Goal: Task Accomplishment & Management: Manage account settings

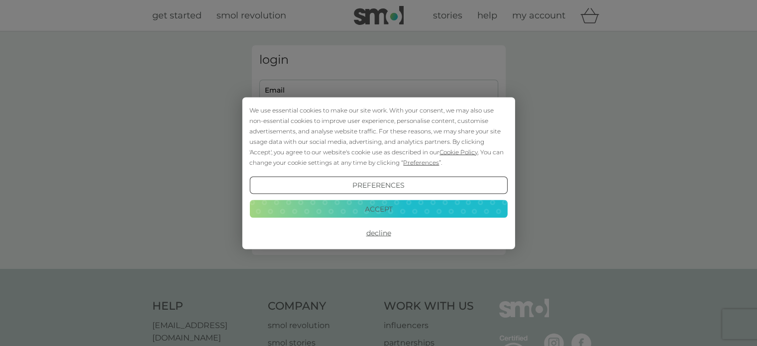
click at [382, 206] on button "Accept" at bounding box center [378, 209] width 258 height 18
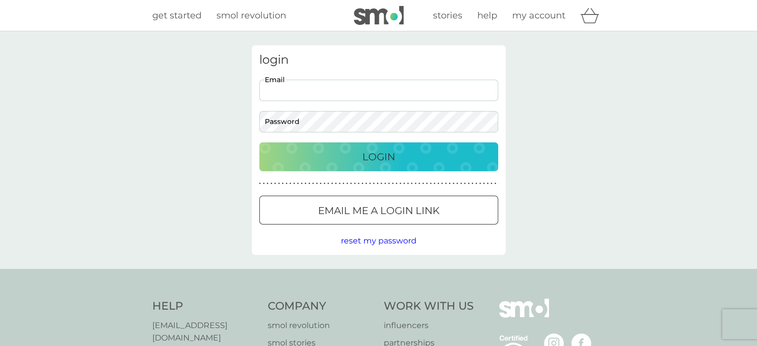
click at [335, 86] on input "Email" at bounding box center [378, 90] width 239 height 21
type input "annabutlerfreelance@gmail.com"
click at [352, 211] on p "Email me a login link" at bounding box center [378, 211] width 121 height 16
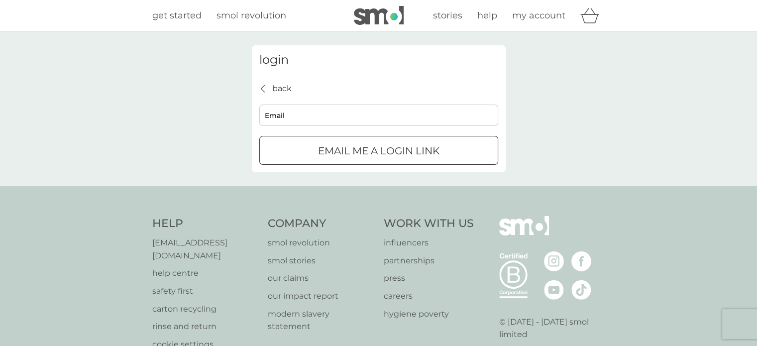
click at [319, 114] on input "Email" at bounding box center [378, 115] width 239 height 21
type input "annabutlerfreelance@gmail.com"
click at [338, 149] on p "Email me a login link" at bounding box center [378, 151] width 121 height 16
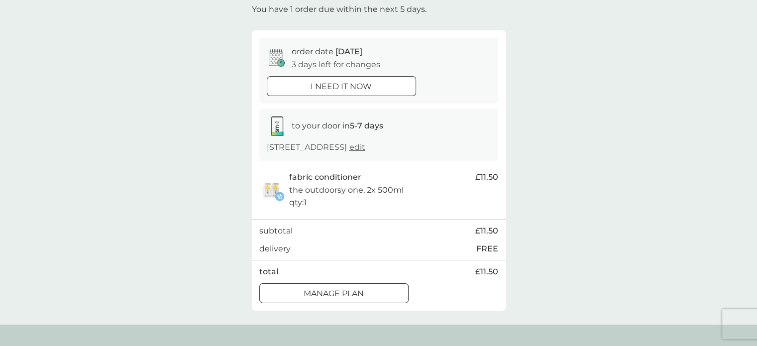
scroll to position [69, 0]
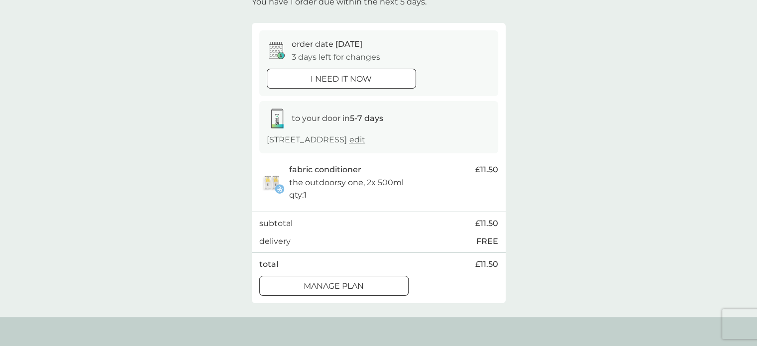
click at [368, 282] on div "Manage plan" at bounding box center [334, 286] width 148 height 13
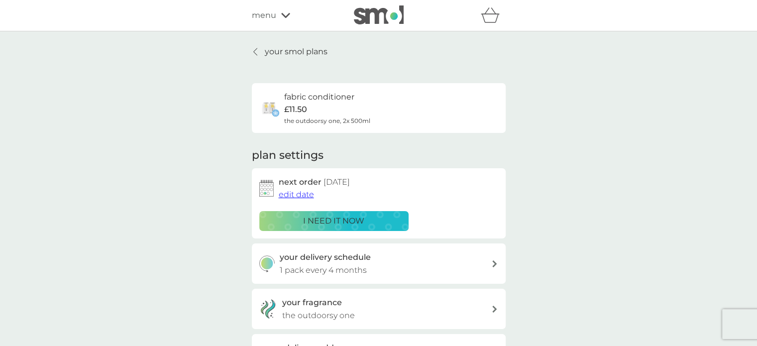
click at [306, 194] on span "edit date" at bounding box center [296, 194] width 35 height 9
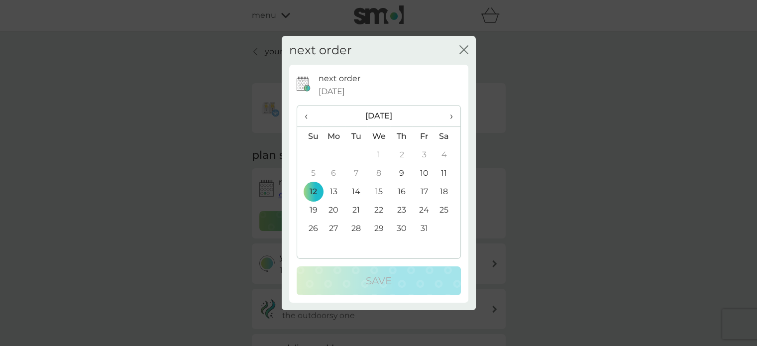
click at [453, 116] on th "›" at bounding box center [447, 116] width 25 height 21
click at [315, 187] on td "11" at bounding box center [309, 191] width 25 height 18
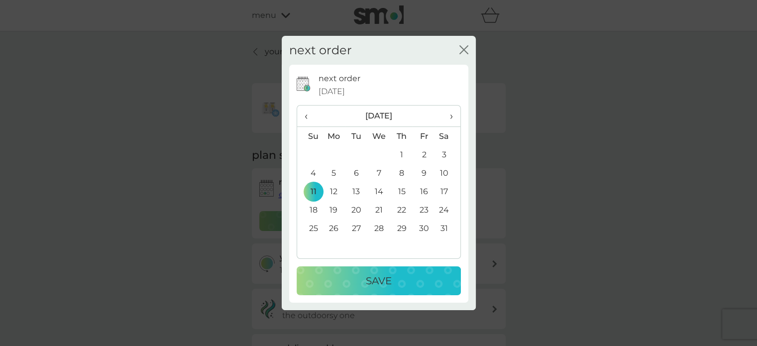
click at [380, 277] on p "Save" at bounding box center [379, 281] width 26 height 16
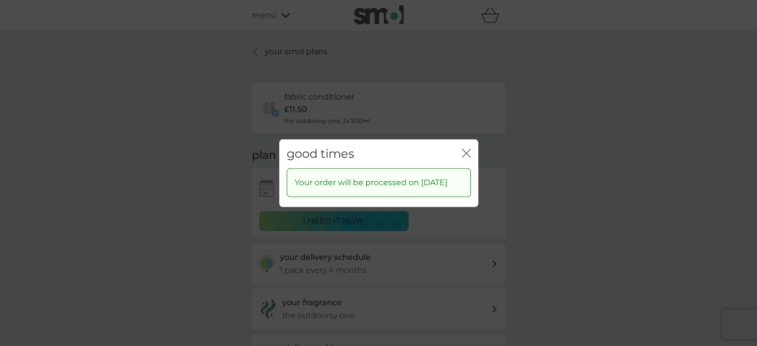
click at [466, 149] on icon "close" at bounding box center [468, 153] width 4 height 8
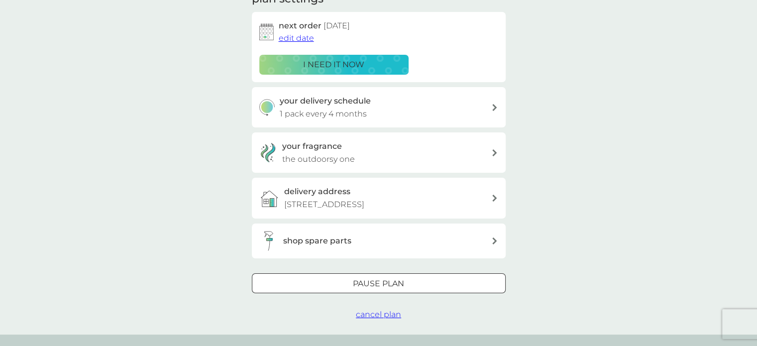
scroll to position [157, 0]
click at [489, 155] on div "your fragrance the outdoorsy one" at bounding box center [386, 151] width 209 height 25
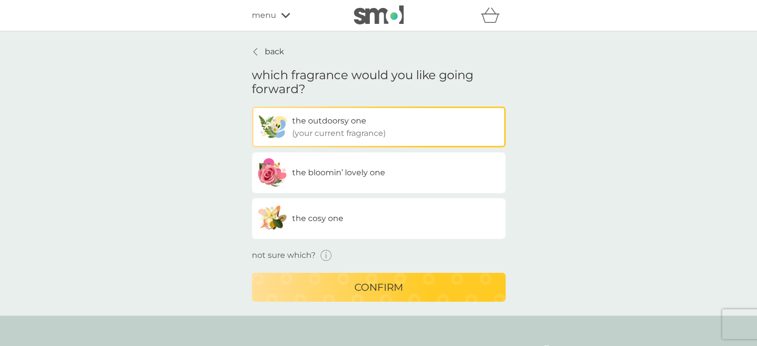
click at [417, 167] on label "the bloomin’ lovely one" at bounding box center [379, 172] width 254 height 41
click at [252, 107] on input "the bloomin’ lovely one" at bounding box center [252, 107] width 0 height 0
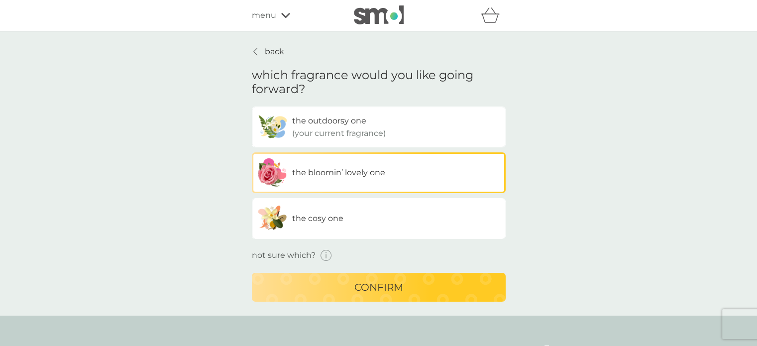
click at [324, 254] on icon "button" at bounding box center [326, 255] width 11 height 11
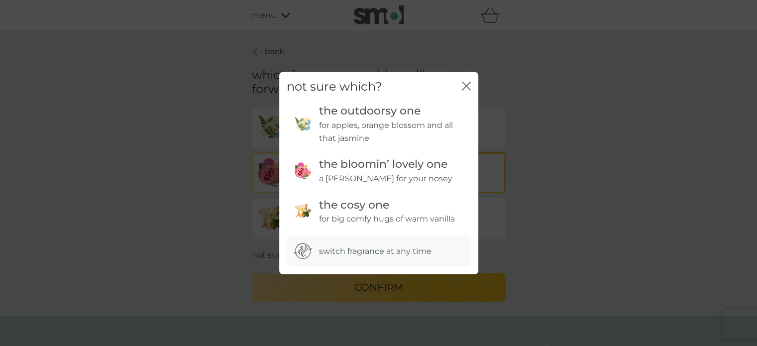
click at [467, 80] on div "close" at bounding box center [466, 86] width 9 height 14
click at [467, 86] on icon "close" at bounding box center [466, 85] width 9 height 9
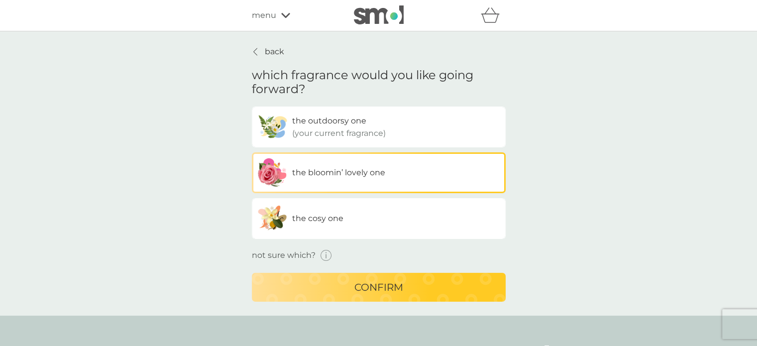
click at [384, 286] on p "confirm" at bounding box center [378, 287] width 49 height 16
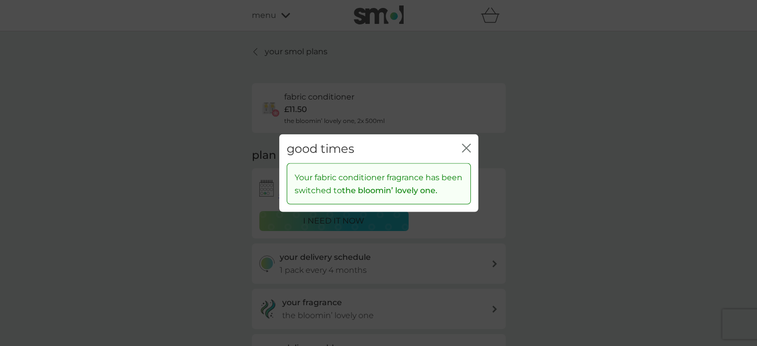
click at [467, 147] on icon "close" at bounding box center [468, 148] width 4 height 8
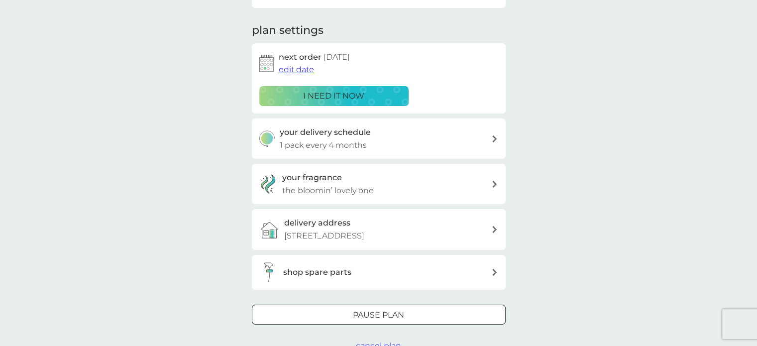
scroll to position [125, 0]
click at [420, 135] on div "your delivery schedule 1 pack every 4 months" at bounding box center [386, 137] width 212 height 25
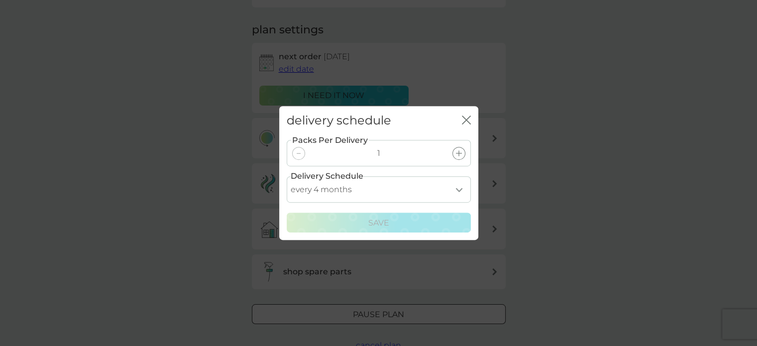
click at [455, 189] on select "every 1 month every 2 months every 3 months every 4 months every 5 months every…" at bounding box center [379, 189] width 184 height 26
select select "6"
click at [287, 176] on select "every 1 month every 2 months every 3 months every 4 months every 5 months every…" at bounding box center [379, 189] width 184 height 26
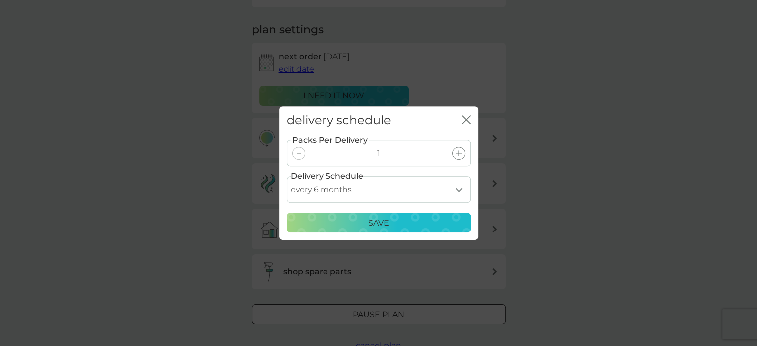
click at [413, 226] on div "Save" at bounding box center [378, 223] width 171 height 13
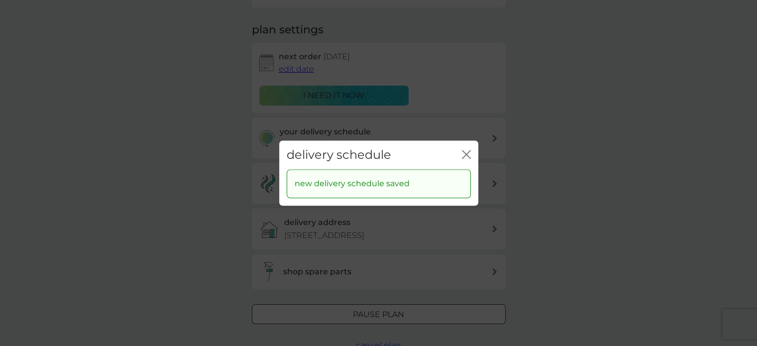
click at [464, 156] on icon "close" at bounding box center [464, 154] width 4 height 8
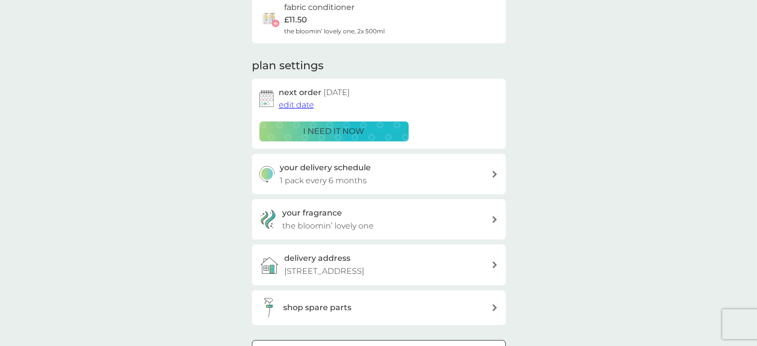
scroll to position [0, 0]
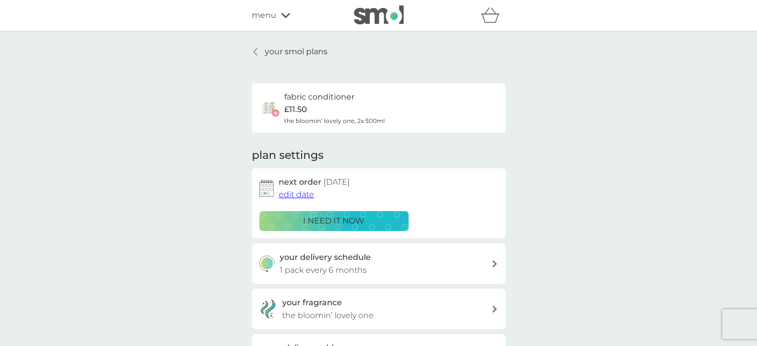
click at [300, 51] on p "your smol plans" at bounding box center [296, 51] width 63 height 13
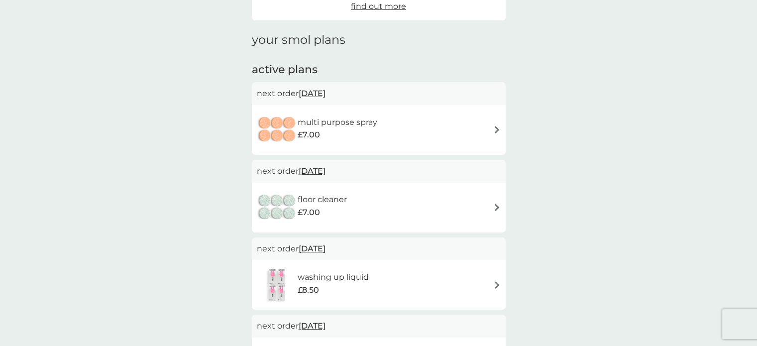
scroll to position [115, 0]
click at [495, 131] on img at bounding box center [496, 129] width 7 height 7
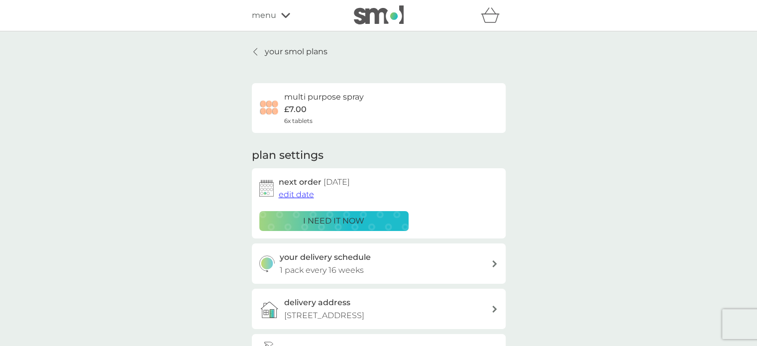
click at [297, 196] on span "edit date" at bounding box center [296, 194] width 35 height 9
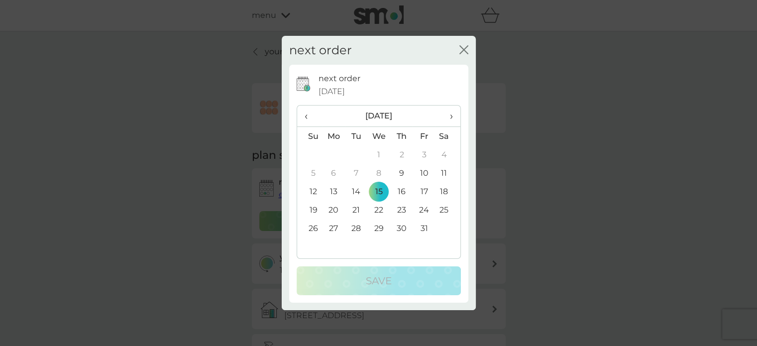
click at [449, 116] on span "›" at bounding box center [448, 116] width 10 height 21
click at [317, 188] on td "11" at bounding box center [309, 191] width 25 height 18
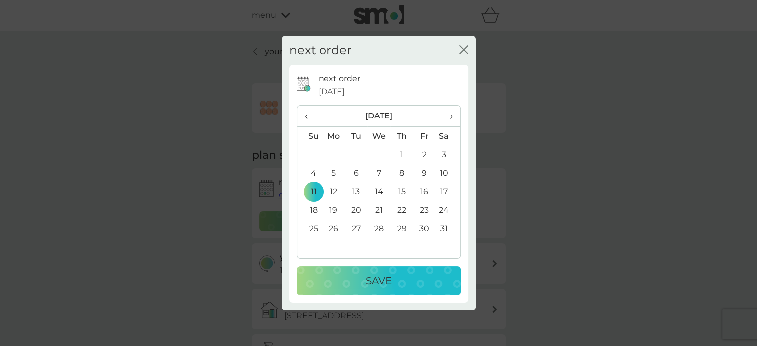
click at [368, 285] on p "Save" at bounding box center [379, 281] width 26 height 16
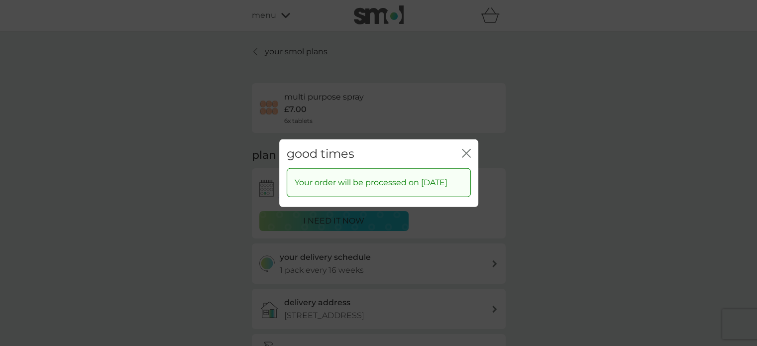
click at [467, 148] on icon "close" at bounding box center [466, 152] width 9 height 9
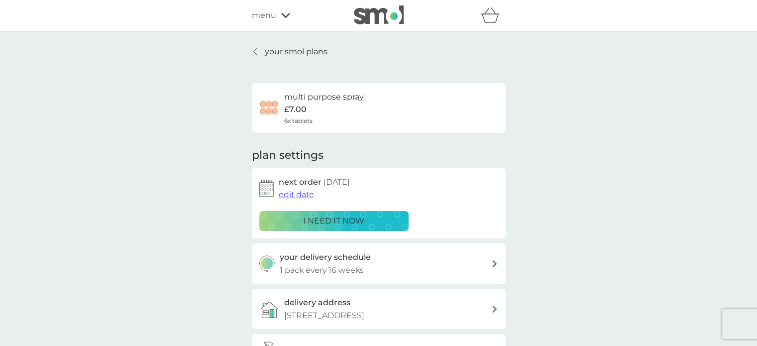
click at [274, 53] on p "your smol plans" at bounding box center [296, 51] width 63 height 13
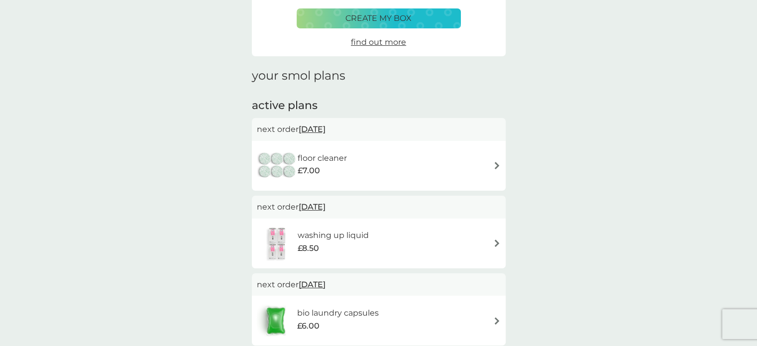
scroll to position [82, 0]
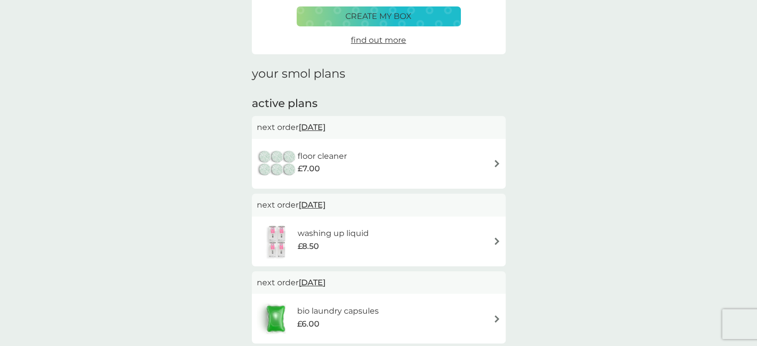
click at [497, 164] on img at bounding box center [496, 163] width 7 height 7
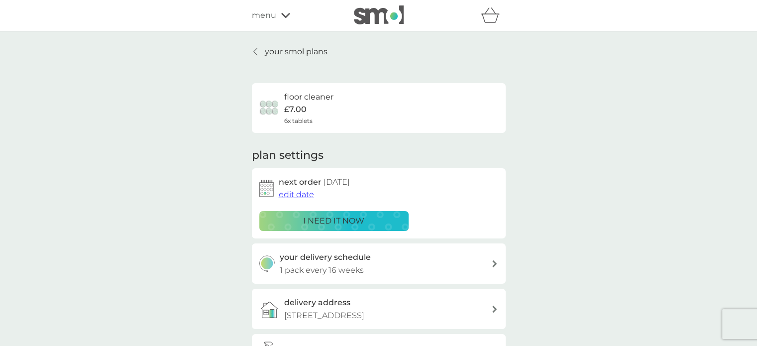
click at [295, 195] on span "edit date" at bounding box center [296, 194] width 35 height 9
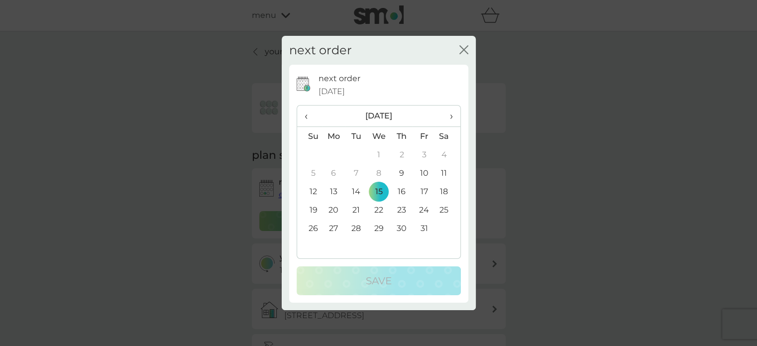
click at [452, 115] on th "›" at bounding box center [447, 116] width 25 height 21
click at [314, 189] on td "11" at bounding box center [309, 191] width 25 height 18
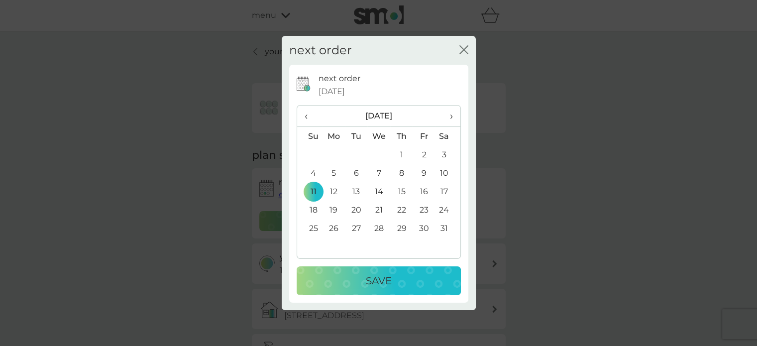
click at [368, 278] on p "Save" at bounding box center [379, 281] width 26 height 16
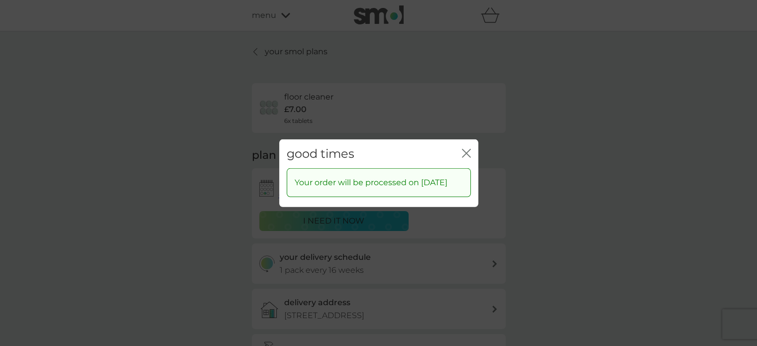
click at [465, 149] on icon "close" at bounding box center [464, 153] width 4 height 8
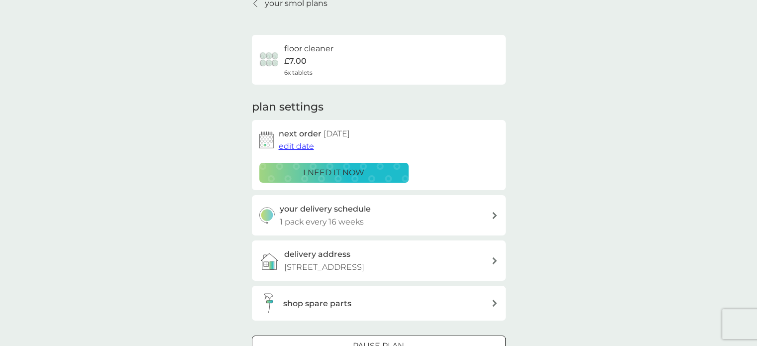
scroll to position [39, 0]
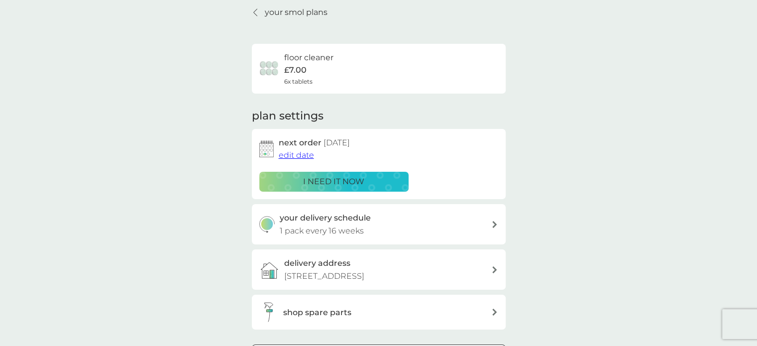
click at [493, 227] on icon at bounding box center [494, 224] width 4 height 7
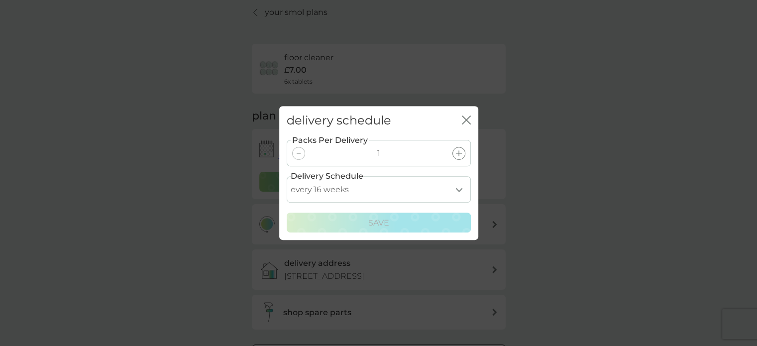
click at [459, 188] on select "every 1 week every 2 weeks every 3 weeks every 4 weeks every 5 weeks every 6 we…" at bounding box center [379, 189] width 184 height 26
select select "182"
click at [287, 176] on select "every 1 week every 2 weeks every 3 weeks every 4 weeks every 5 weeks every 6 we…" at bounding box center [379, 189] width 184 height 26
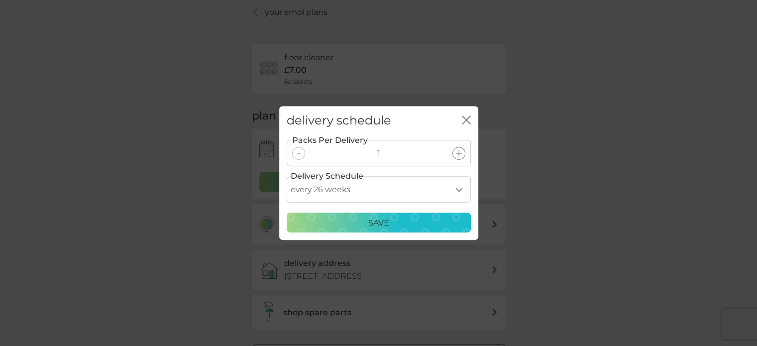
click at [370, 224] on p "Save" at bounding box center [378, 223] width 21 height 13
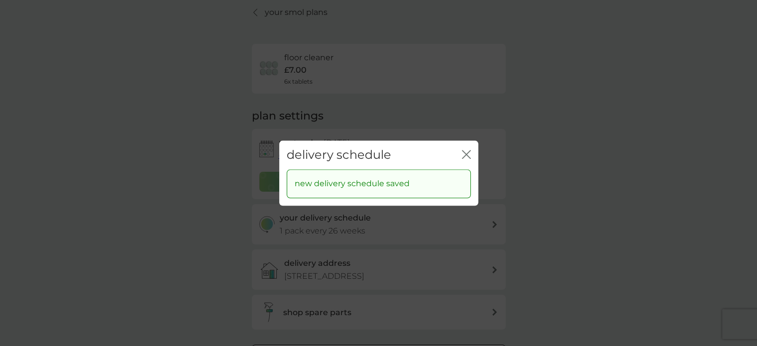
click at [468, 154] on icon "close" at bounding box center [466, 154] width 9 height 9
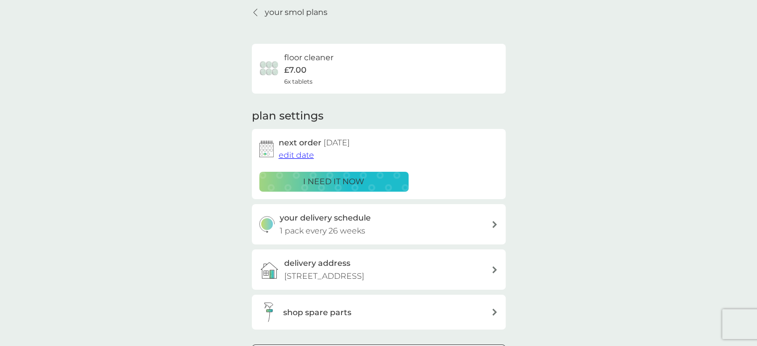
click at [259, 12] on link "your smol plans" at bounding box center [290, 12] width 76 height 13
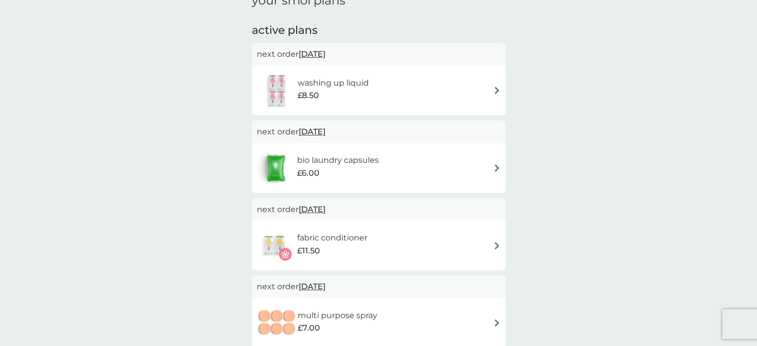
scroll to position [136, 0]
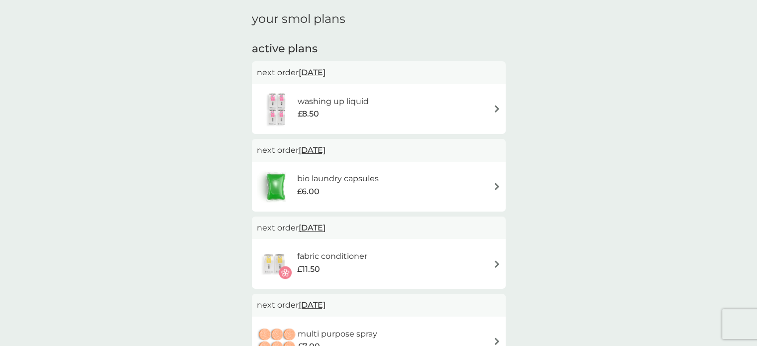
click at [496, 111] on img at bounding box center [496, 108] width 7 height 7
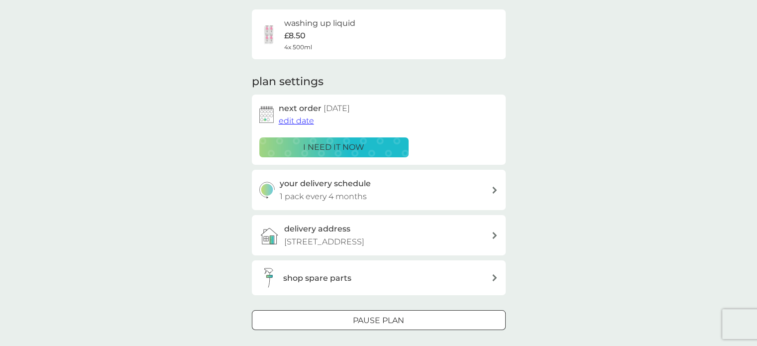
scroll to position [76, 0]
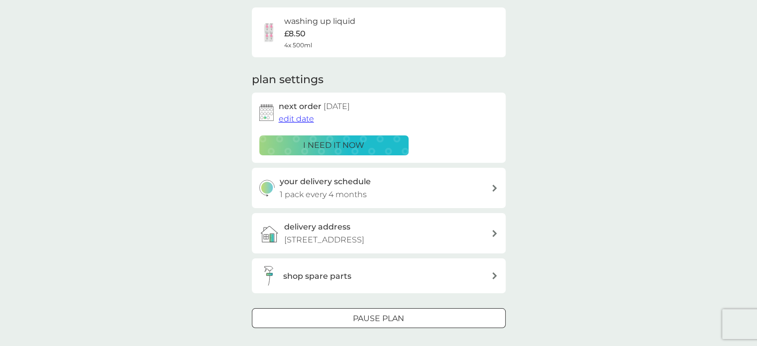
click at [492, 197] on div "your delivery schedule 1 pack every 4 months" at bounding box center [379, 188] width 254 height 40
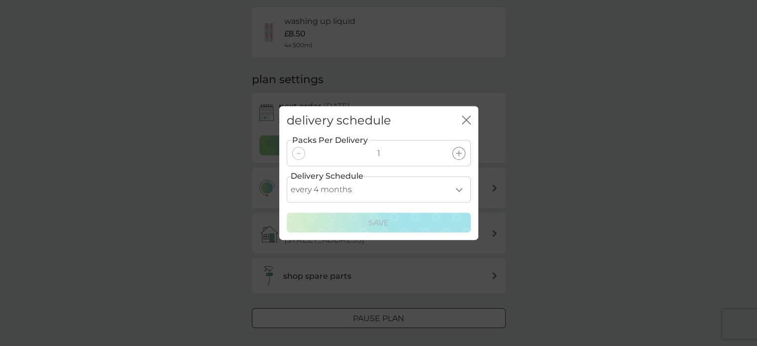
click at [455, 189] on select "every 1 month every 2 months every 3 months every 4 months every 5 months every…" at bounding box center [379, 189] width 184 height 26
select select "6"
click at [287, 176] on select "every 1 month every 2 months every 3 months every 4 months every 5 months every…" at bounding box center [379, 189] width 184 height 26
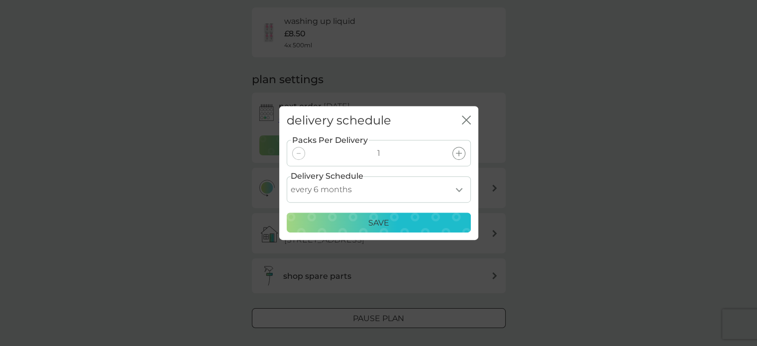
click at [414, 218] on div "Save" at bounding box center [378, 223] width 171 height 13
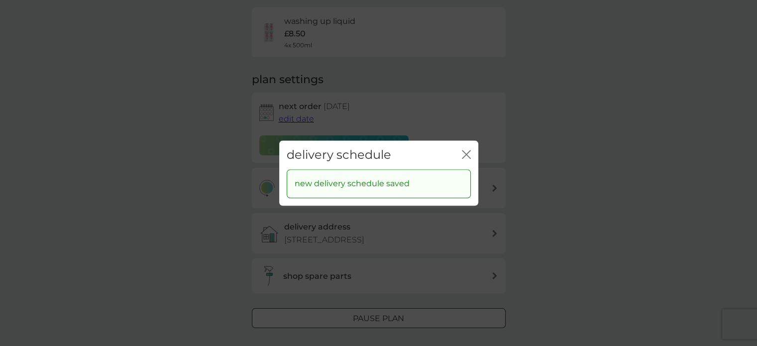
click at [465, 154] on icon "close" at bounding box center [466, 154] width 9 height 9
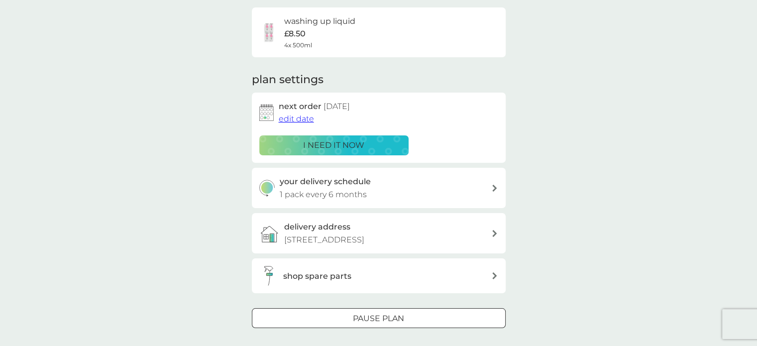
click at [303, 119] on span "edit date" at bounding box center [296, 118] width 35 height 9
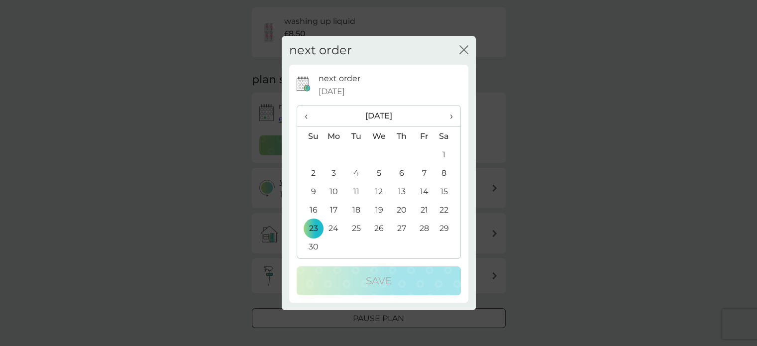
click at [450, 117] on span "›" at bounding box center [448, 116] width 10 height 21
click at [315, 189] on td "11" at bounding box center [309, 191] width 25 height 18
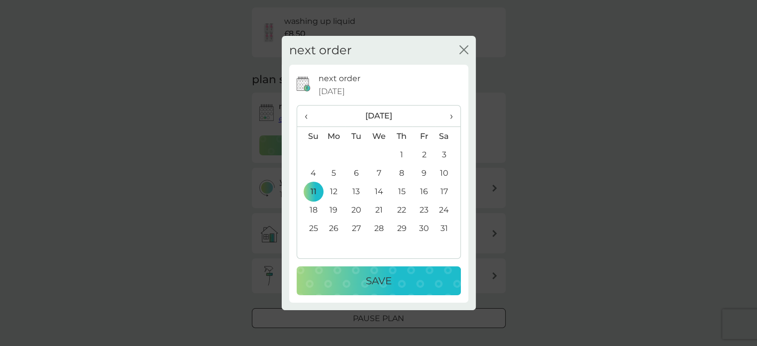
click at [373, 274] on p "Save" at bounding box center [379, 281] width 26 height 16
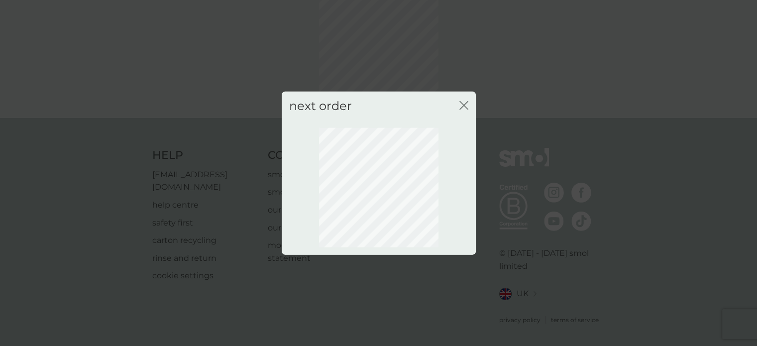
scroll to position [71, 0]
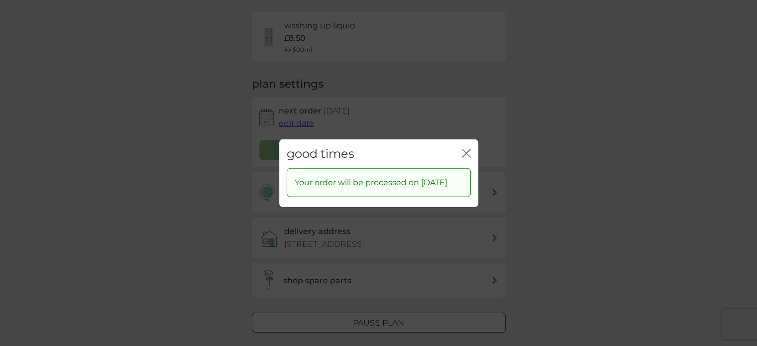
click at [466, 148] on icon "close" at bounding box center [466, 152] width 9 height 9
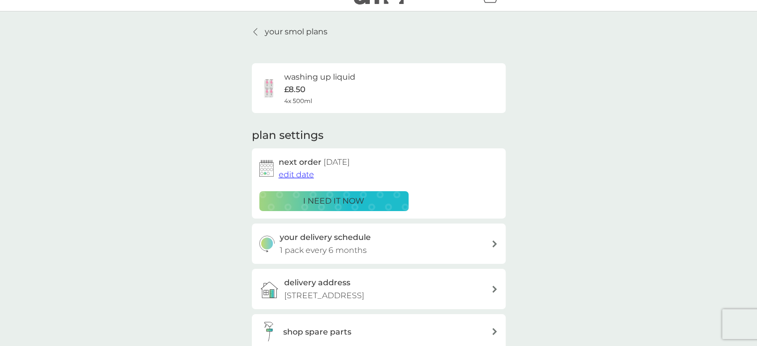
scroll to position [0, 0]
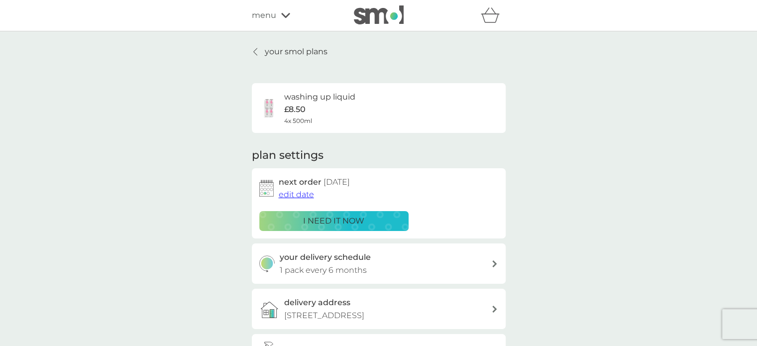
click at [269, 52] on p "your smol plans" at bounding box center [296, 51] width 63 height 13
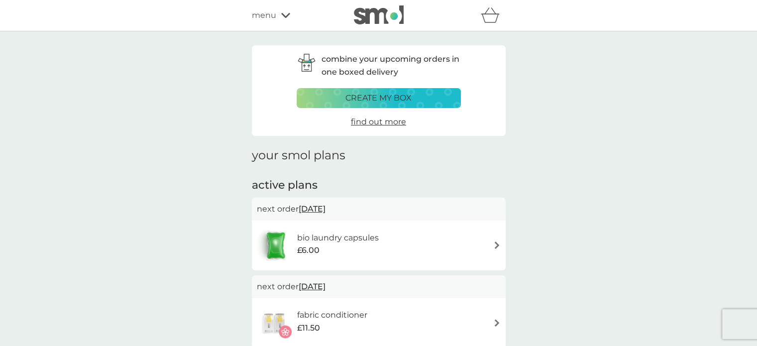
click at [285, 17] on icon at bounding box center [285, 15] width 9 height 5
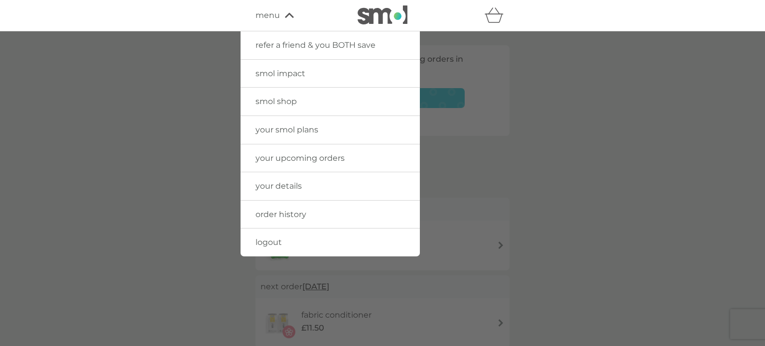
click at [285, 101] on span "smol shop" at bounding box center [275, 101] width 41 height 9
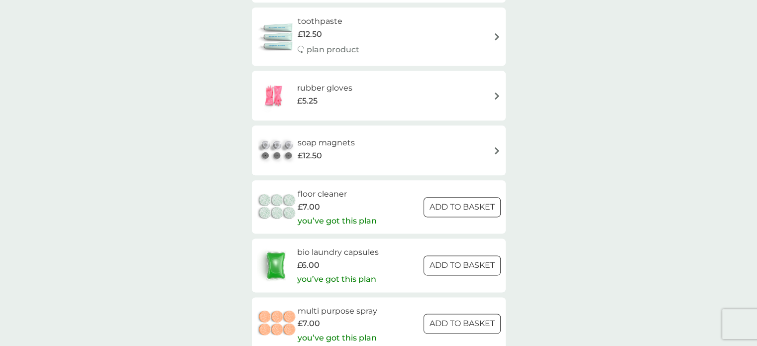
scroll to position [1218, 0]
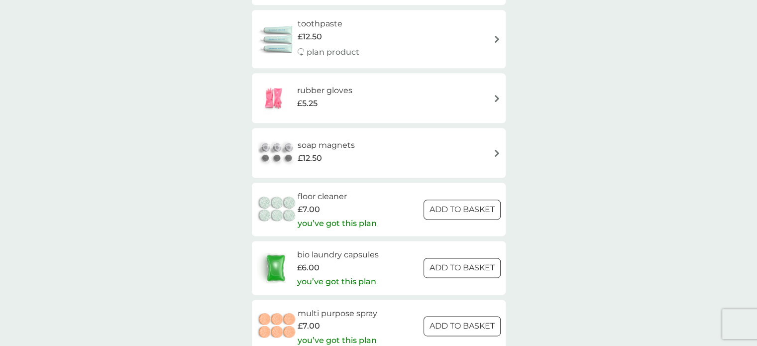
click at [485, 146] on div "soap magnets £12.50" at bounding box center [379, 152] width 244 height 35
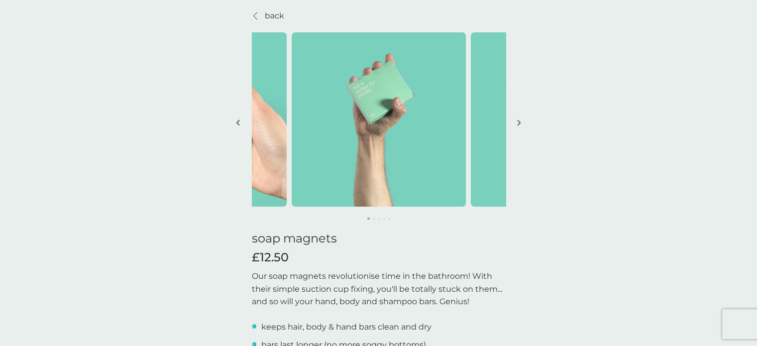
scroll to position [41, 0]
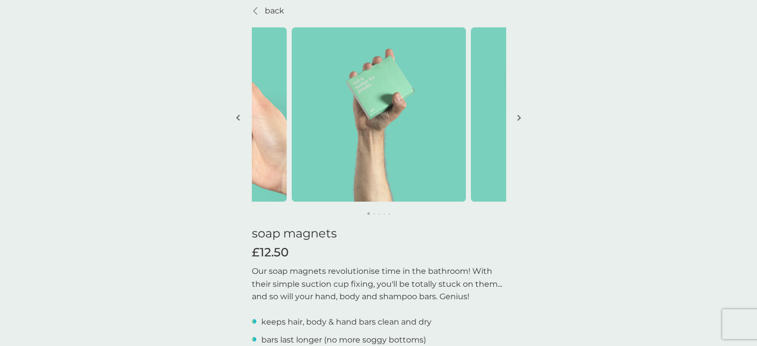
click at [518, 116] on img "button" at bounding box center [519, 117] width 4 height 7
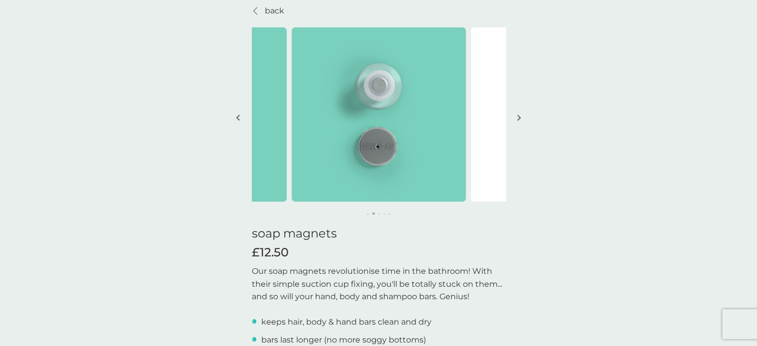
click at [518, 116] on img "button" at bounding box center [519, 117] width 4 height 7
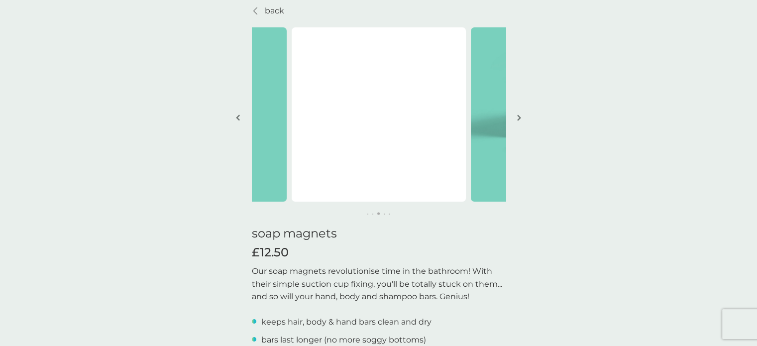
click at [518, 116] on img "button" at bounding box center [519, 117] width 4 height 7
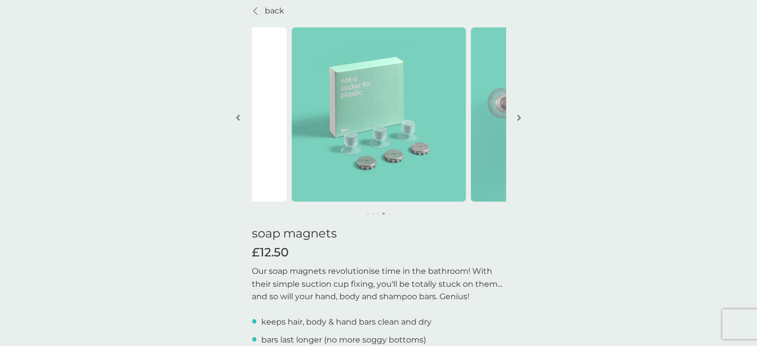
click at [518, 116] on img "button" at bounding box center [519, 117] width 4 height 7
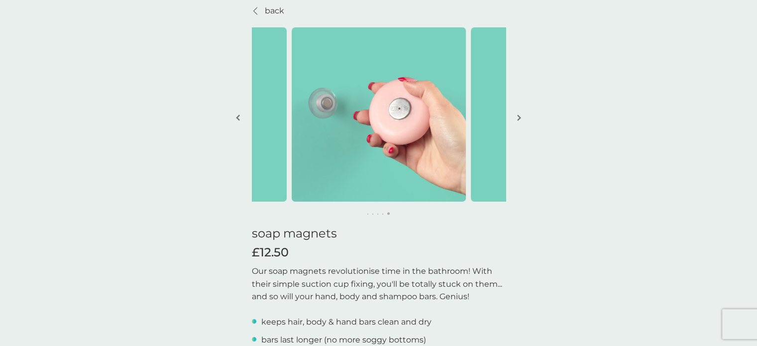
click at [276, 11] on p "back" at bounding box center [274, 10] width 19 height 13
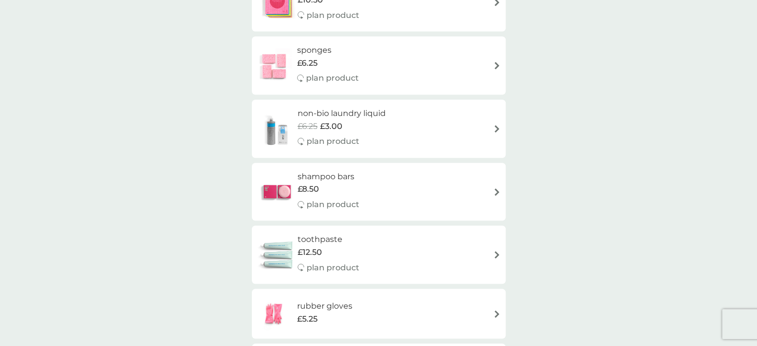
scroll to position [1026, 0]
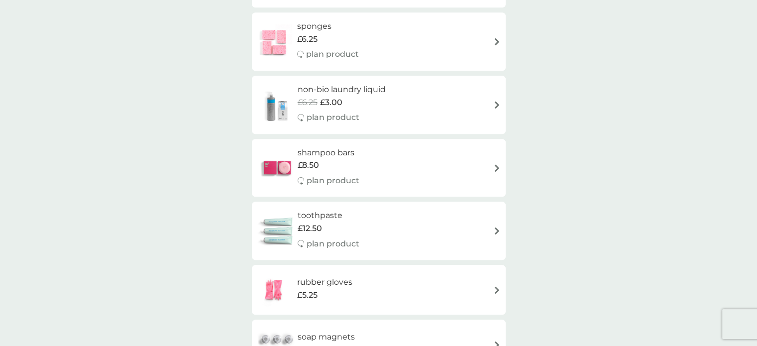
click at [472, 236] on div "toothpaste £12.50 plan product" at bounding box center [379, 230] width 244 height 43
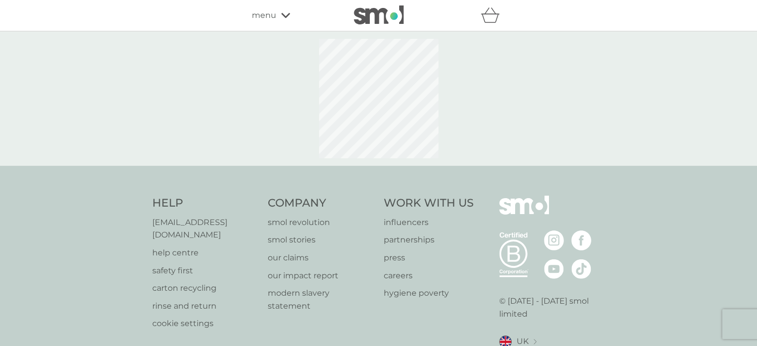
select select "91"
